Goal: Navigation & Orientation: Find specific page/section

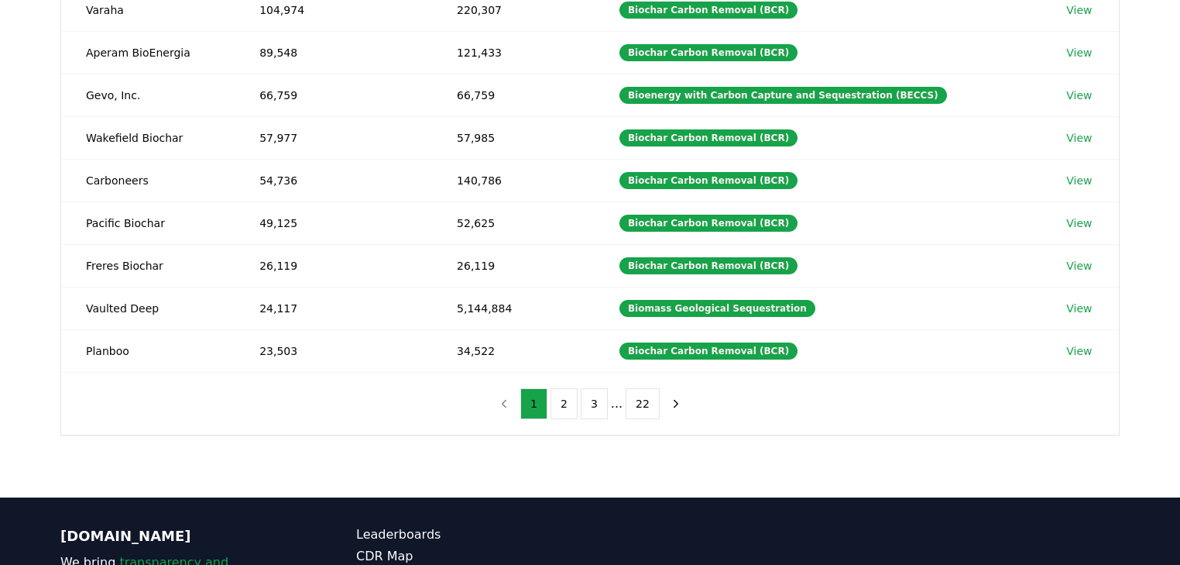
scroll to position [304, 0]
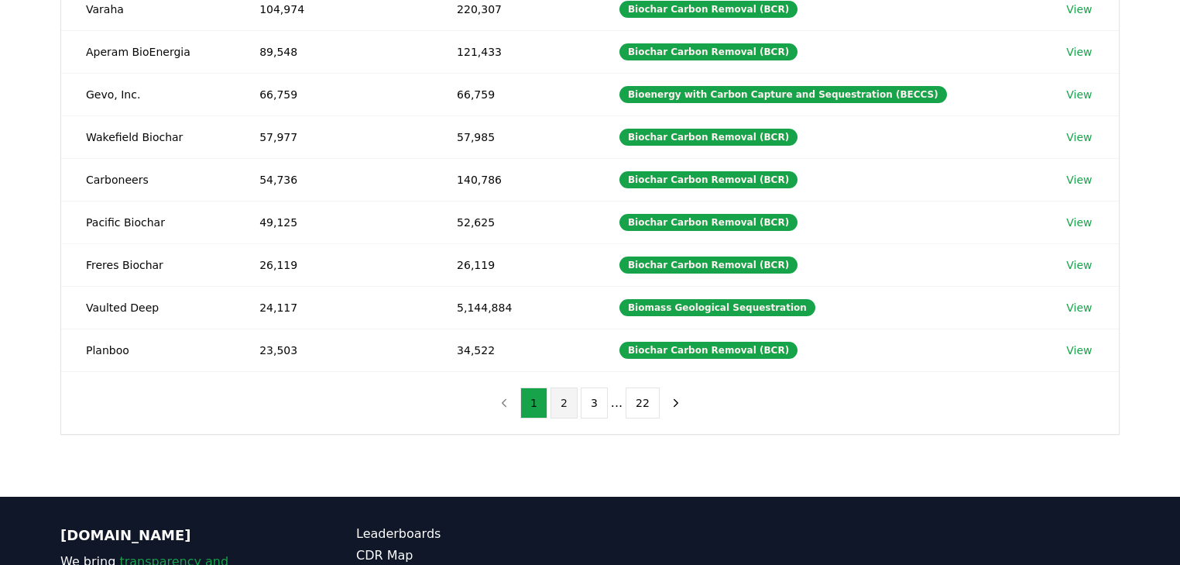
click at [570, 400] on button "2" at bounding box center [564, 402] width 27 height 31
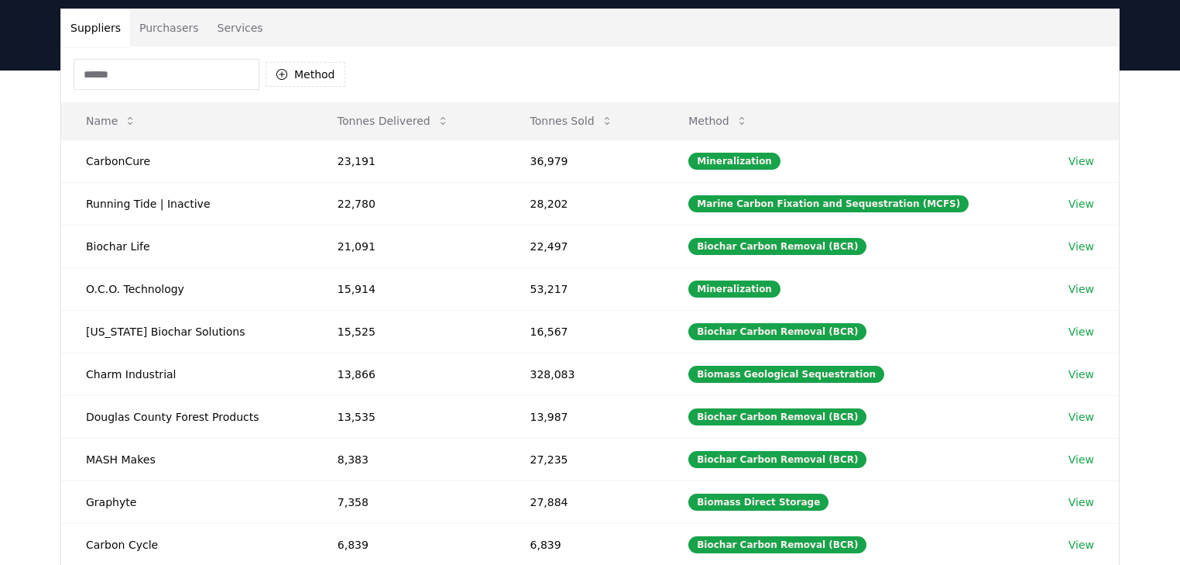
scroll to position [180, 0]
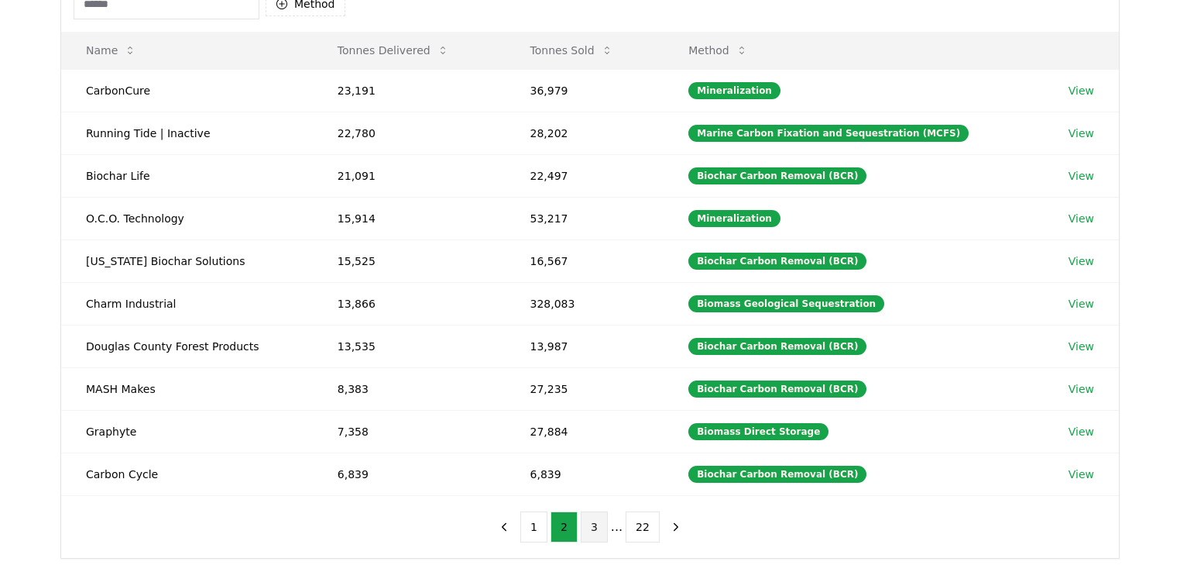
click at [601, 526] on button "3" at bounding box center [594, 526] width 27 height 31
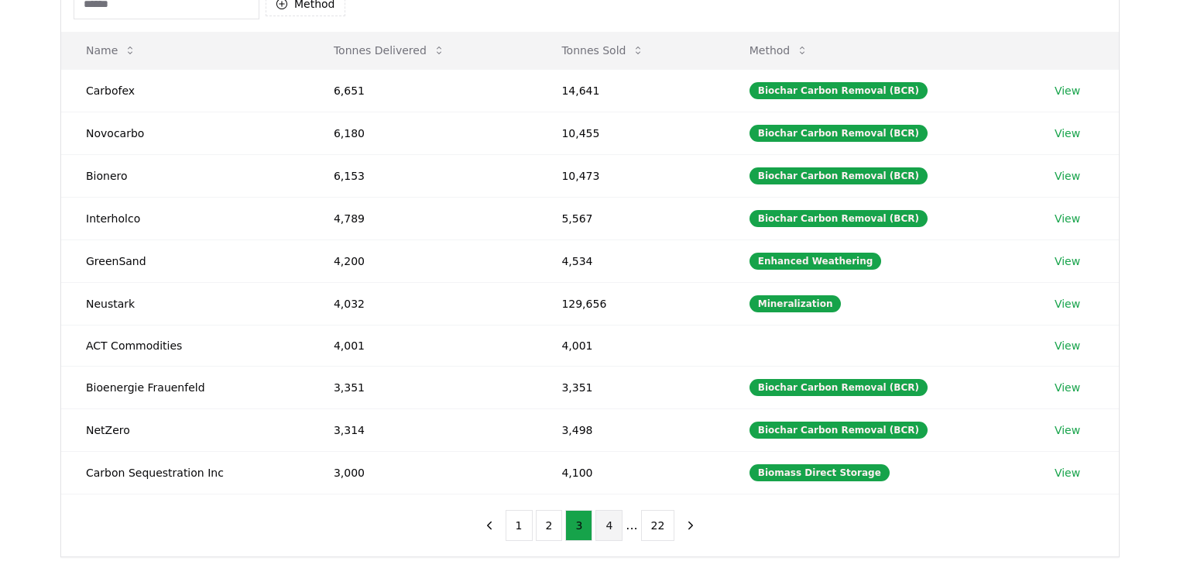
click at [601, 513] on button "4" at bounding box center [609, 525] width 27 height 31
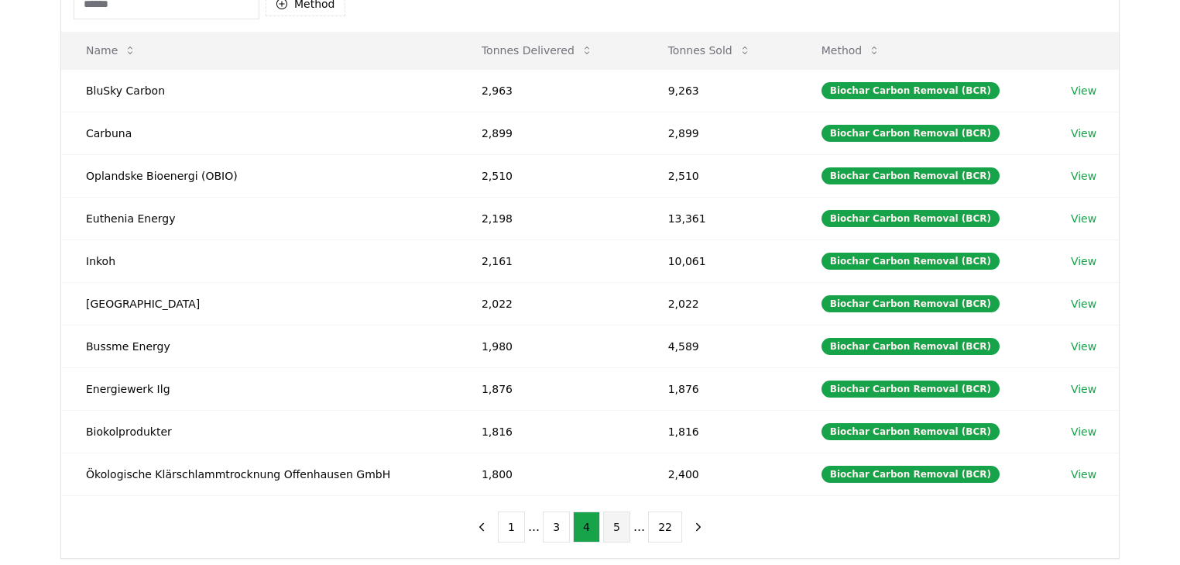
click at [610, 524] on button "5" at bounding box center [616, 526] width 27 height 31
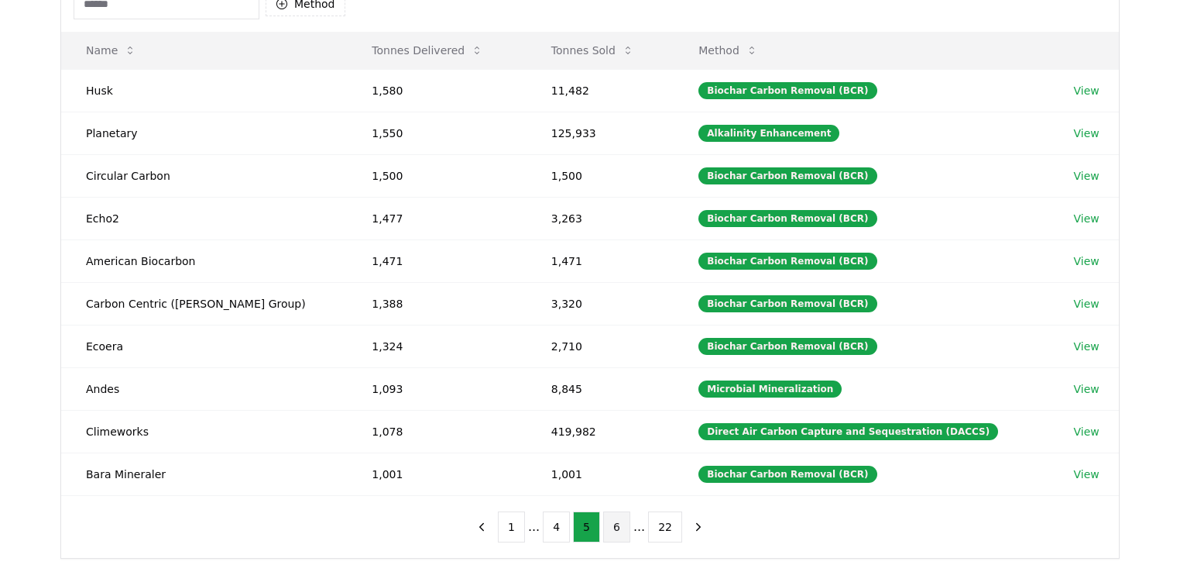
click at [610, 521] on button "6" at bounding box center [616, 526] width 27 height 31
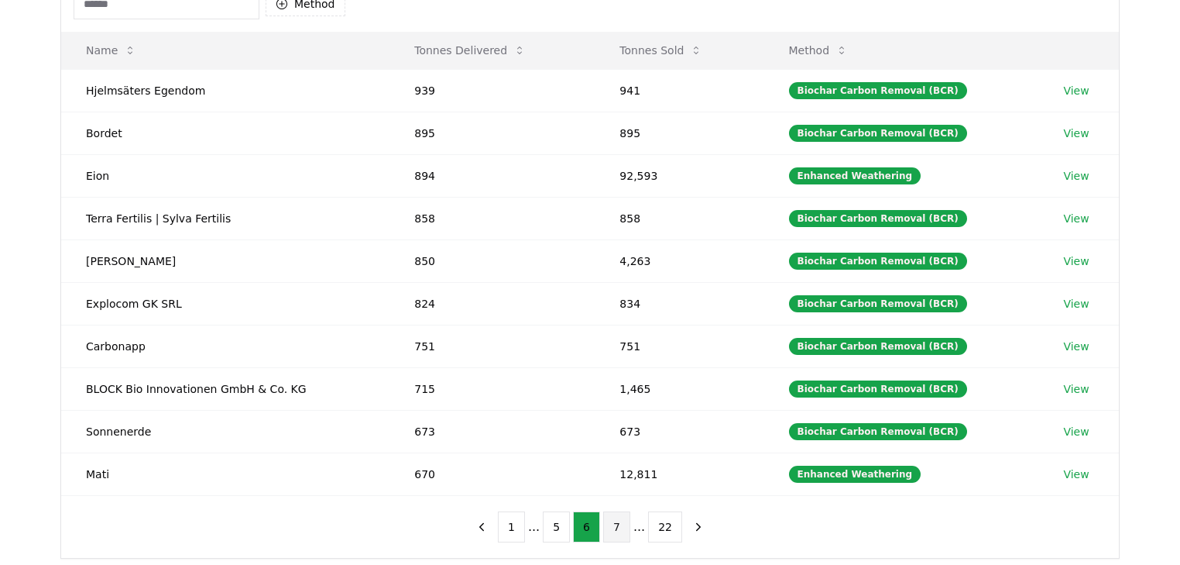
click at [617, 520] on button "7" at bounding box center [616, 526] width 27 height 31
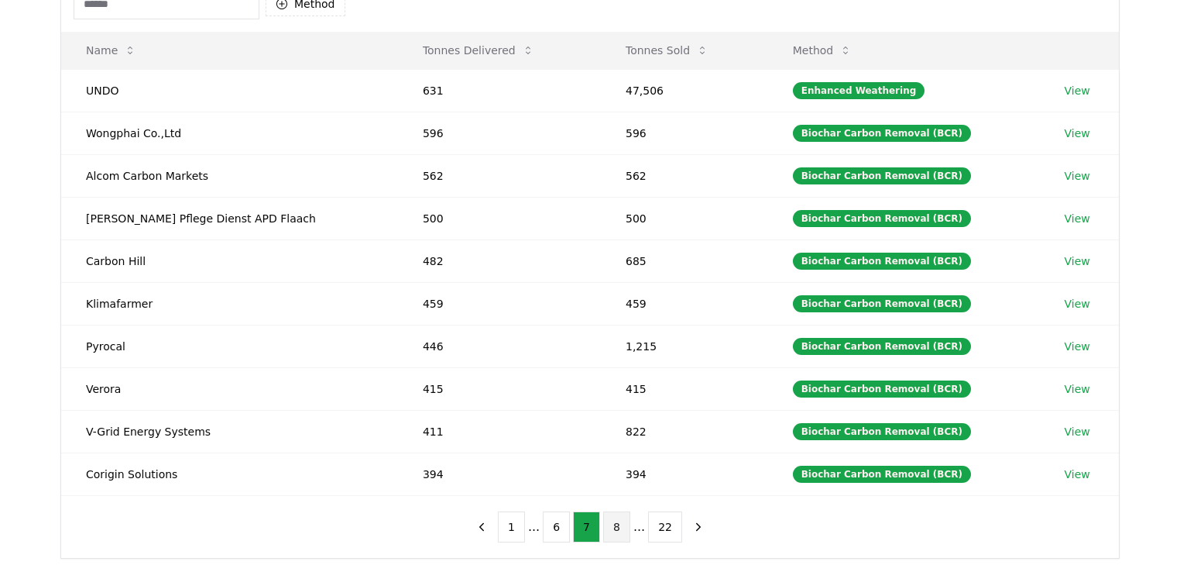
click at [620, 519] on button "8" at bounding box center [616, 526] width 27 height 31
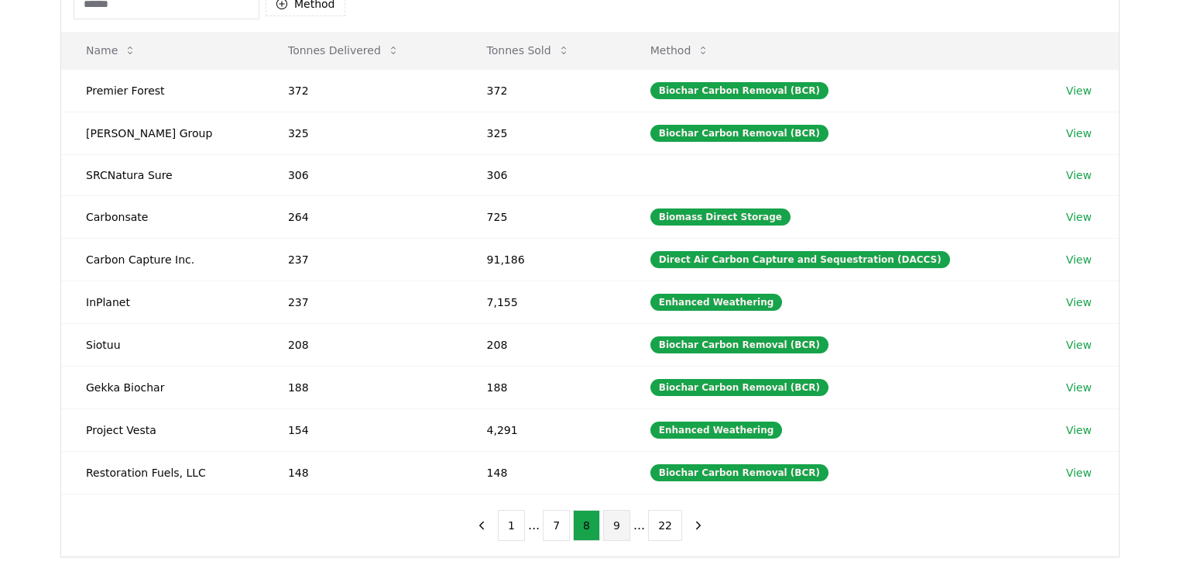
click at [620, 519] on button "9" at bounding box center [616, 525] width 27 height 31
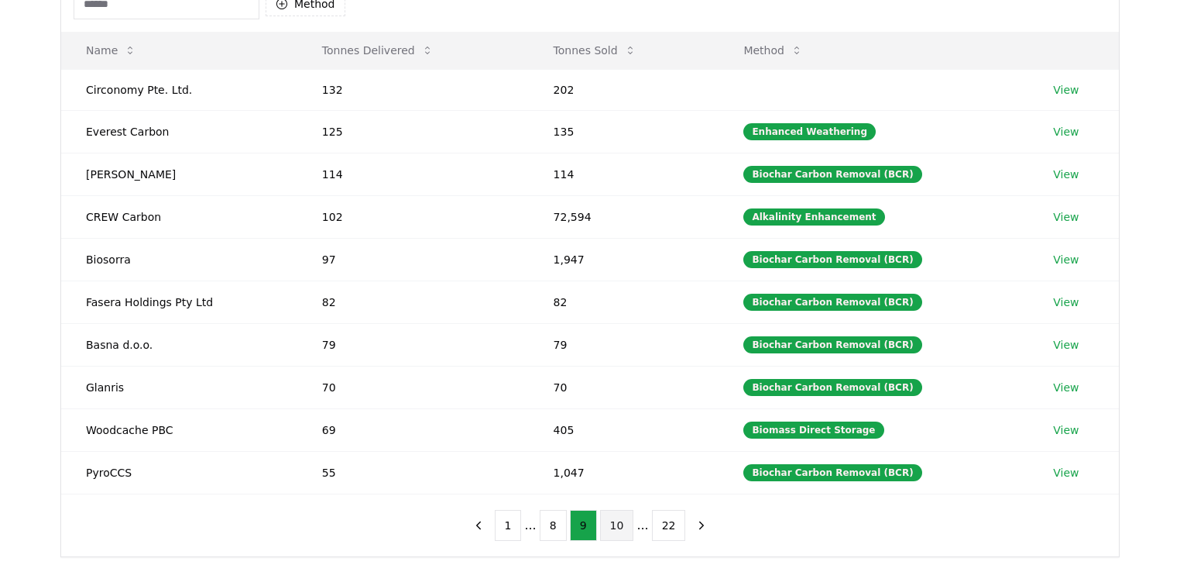
click at [615, 520] on button "10" at bounding box center [617, 525] width 34 height 31
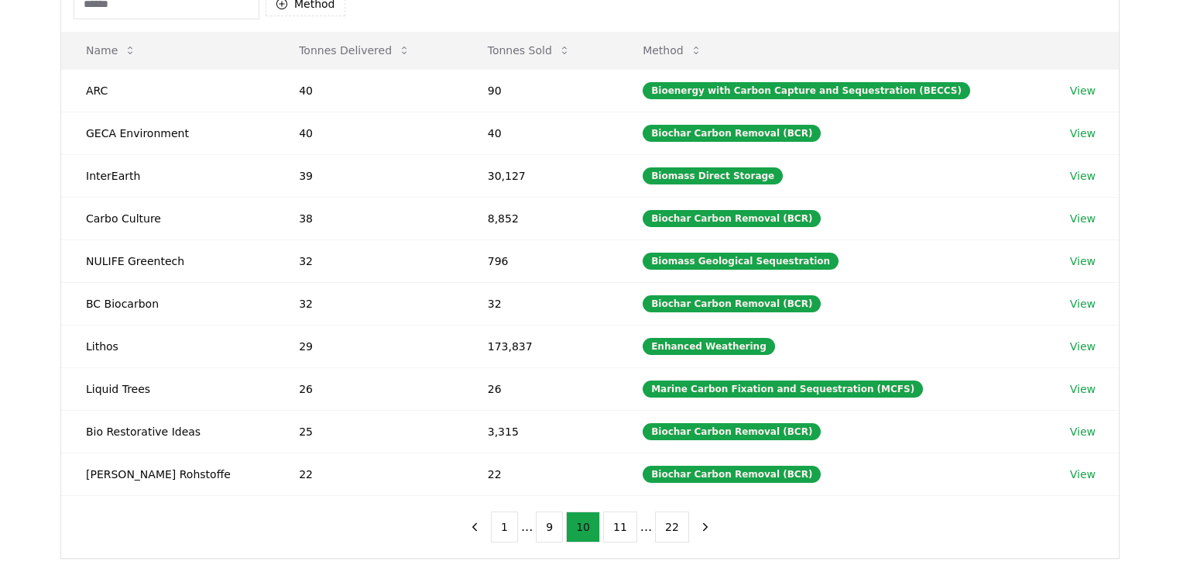
click at [615, 520] on button "11" at bounding box center [620, 526] width 34 height 31
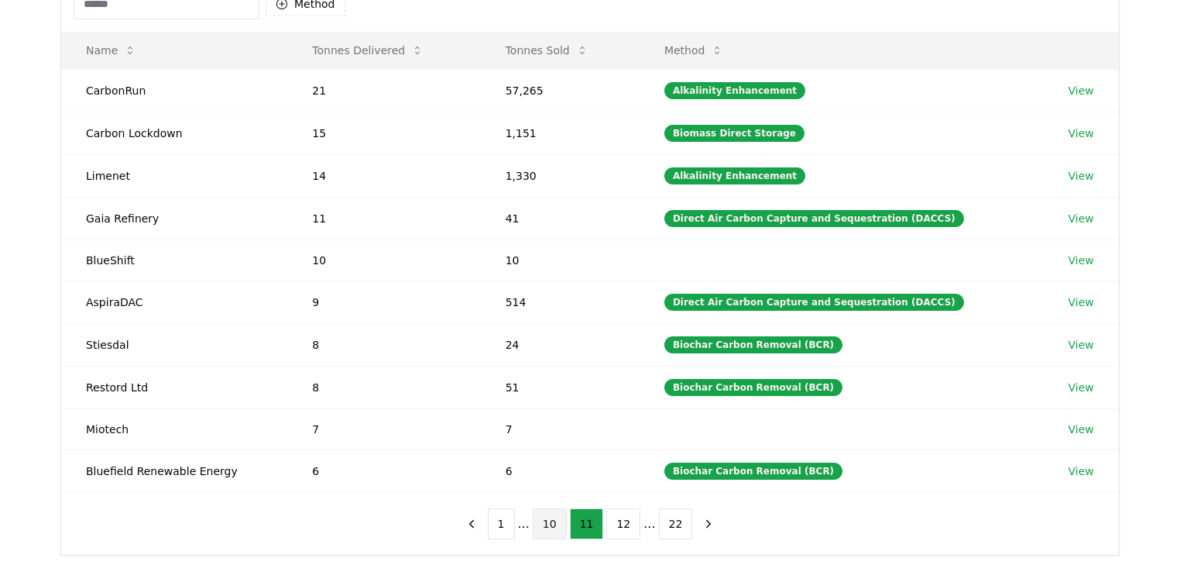
click at [615, 520] on button "12" at bounding box center [623, 523] width 34 height 31
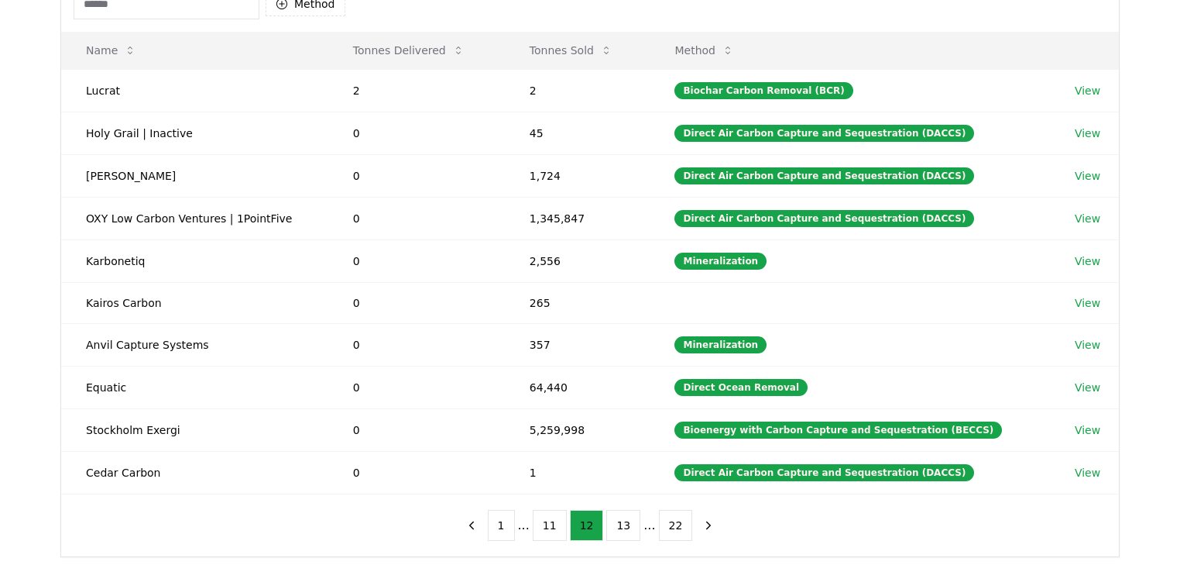
click at [615, 520] on button "13" at bounding box center [623, 525] width 34 height 31
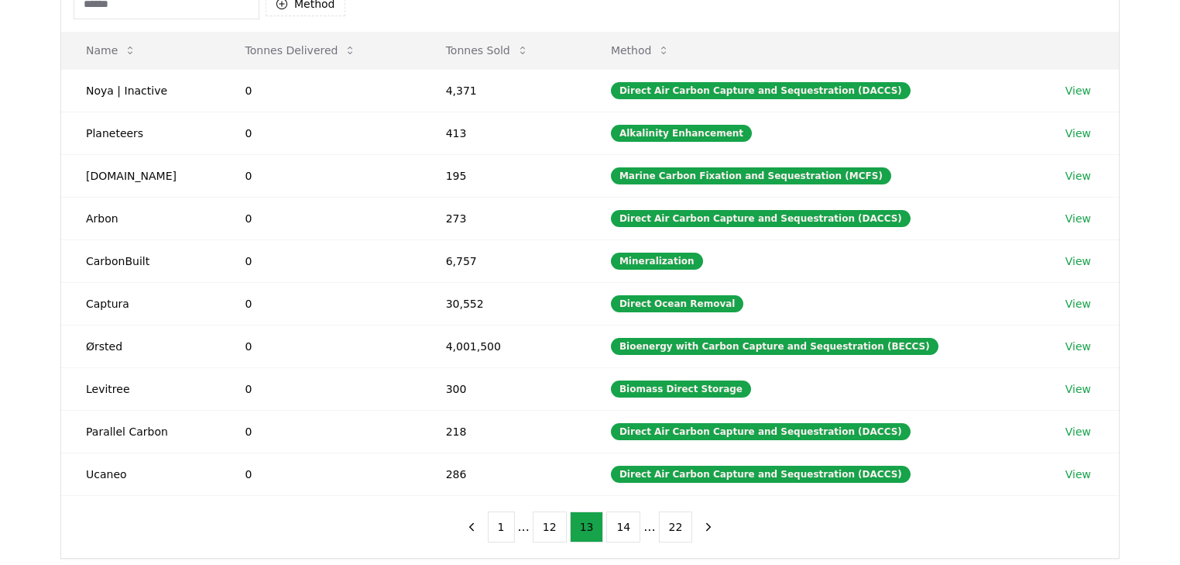
click at [615, 520] on button "14" at bounding box center [623, 526] width 34 height 31
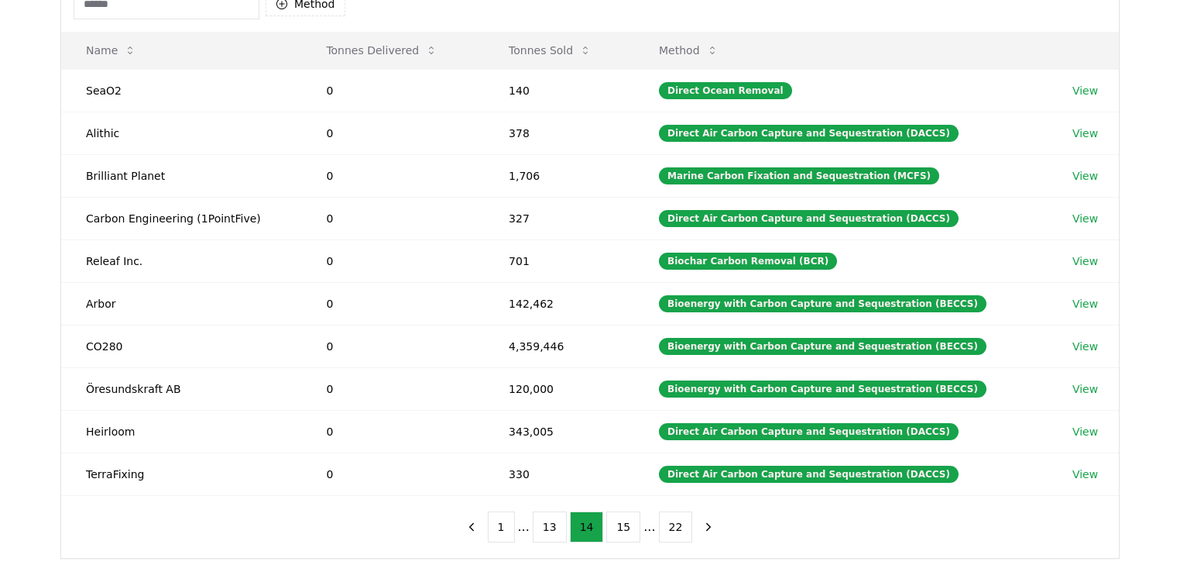
click at [615, 520] on button "15" at bounding box center [623, 526] width 34 height 31
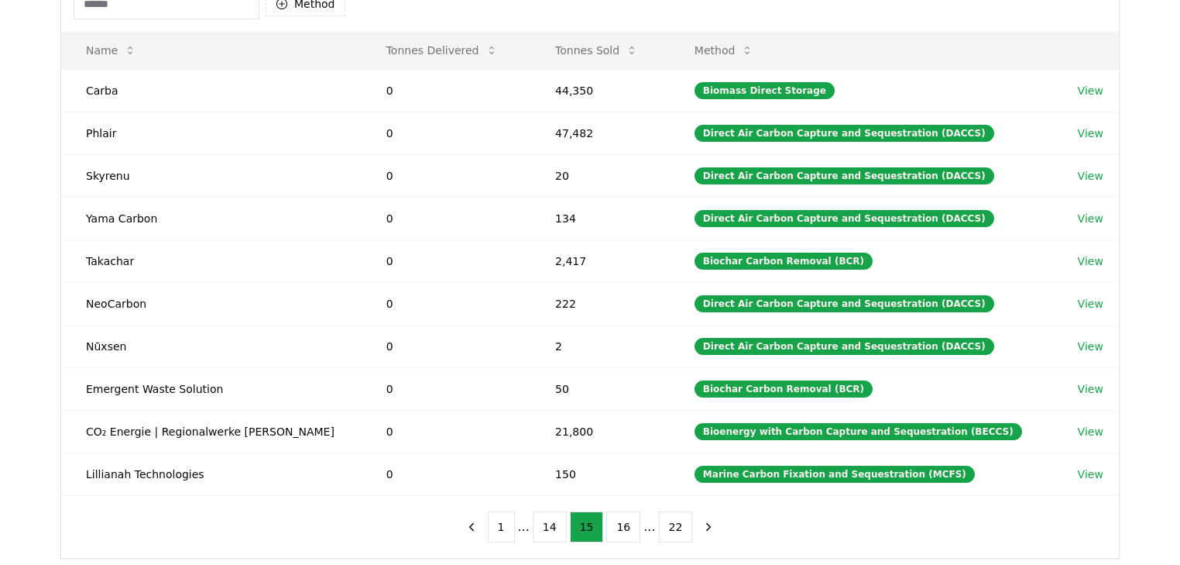
click at [615, 520] on button "16" at bounding box center [623, 526] width 34 height 31
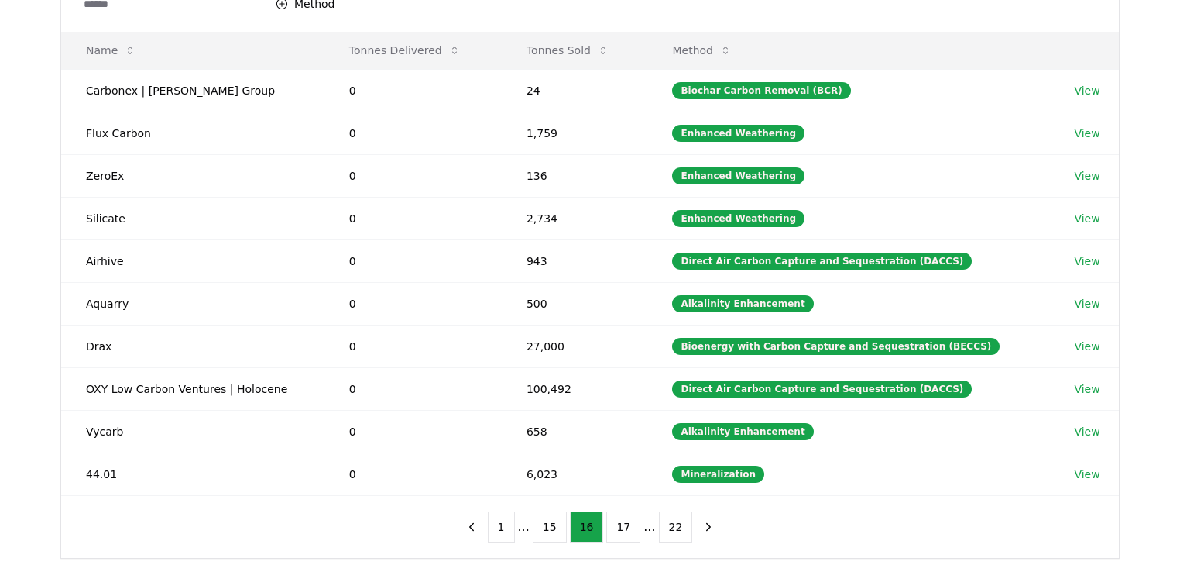
click at [615, 520] on button "17" at bounding box center [623, 526] width 34 height 31
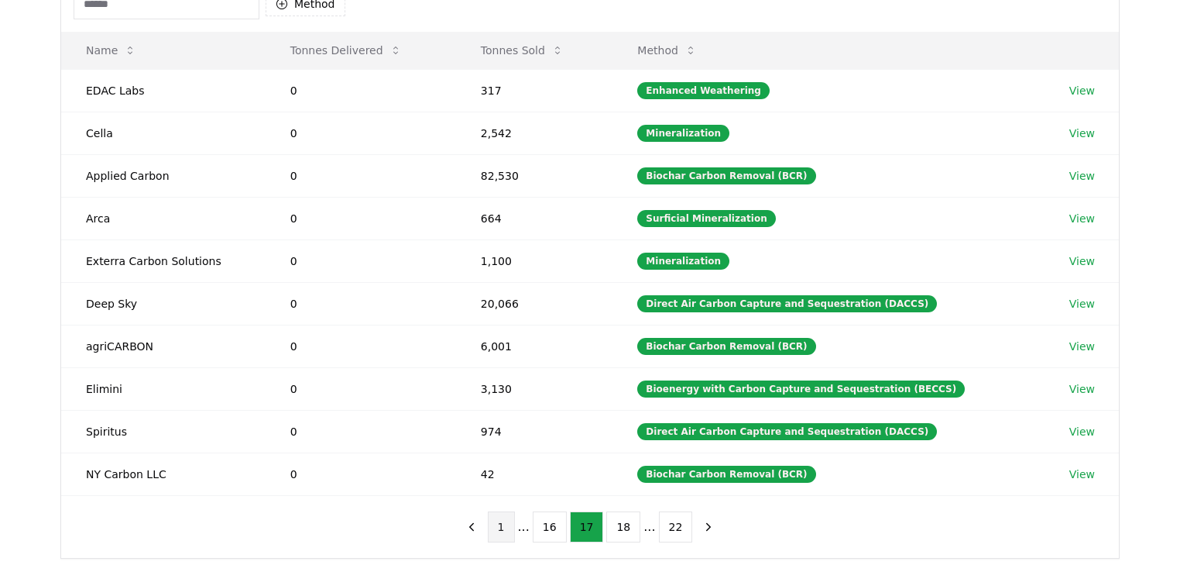
click at [512, 522] on button "1" at bounding box center [501, 526] width 27 height 31
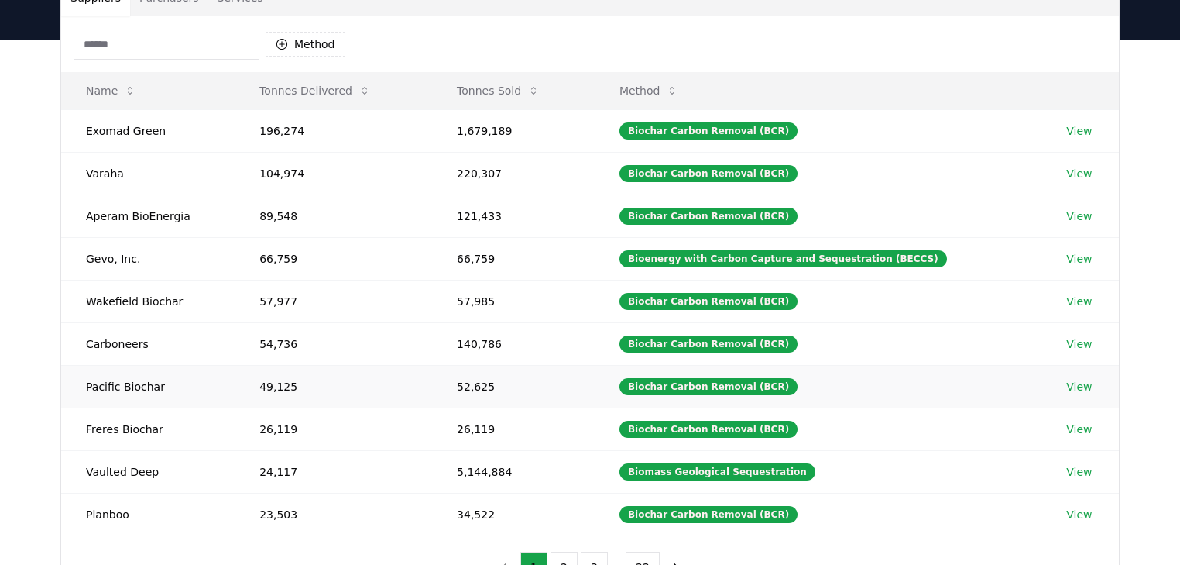
scroll to position [118, 0]
